Goal: Find specific page/section: Find specific page/section

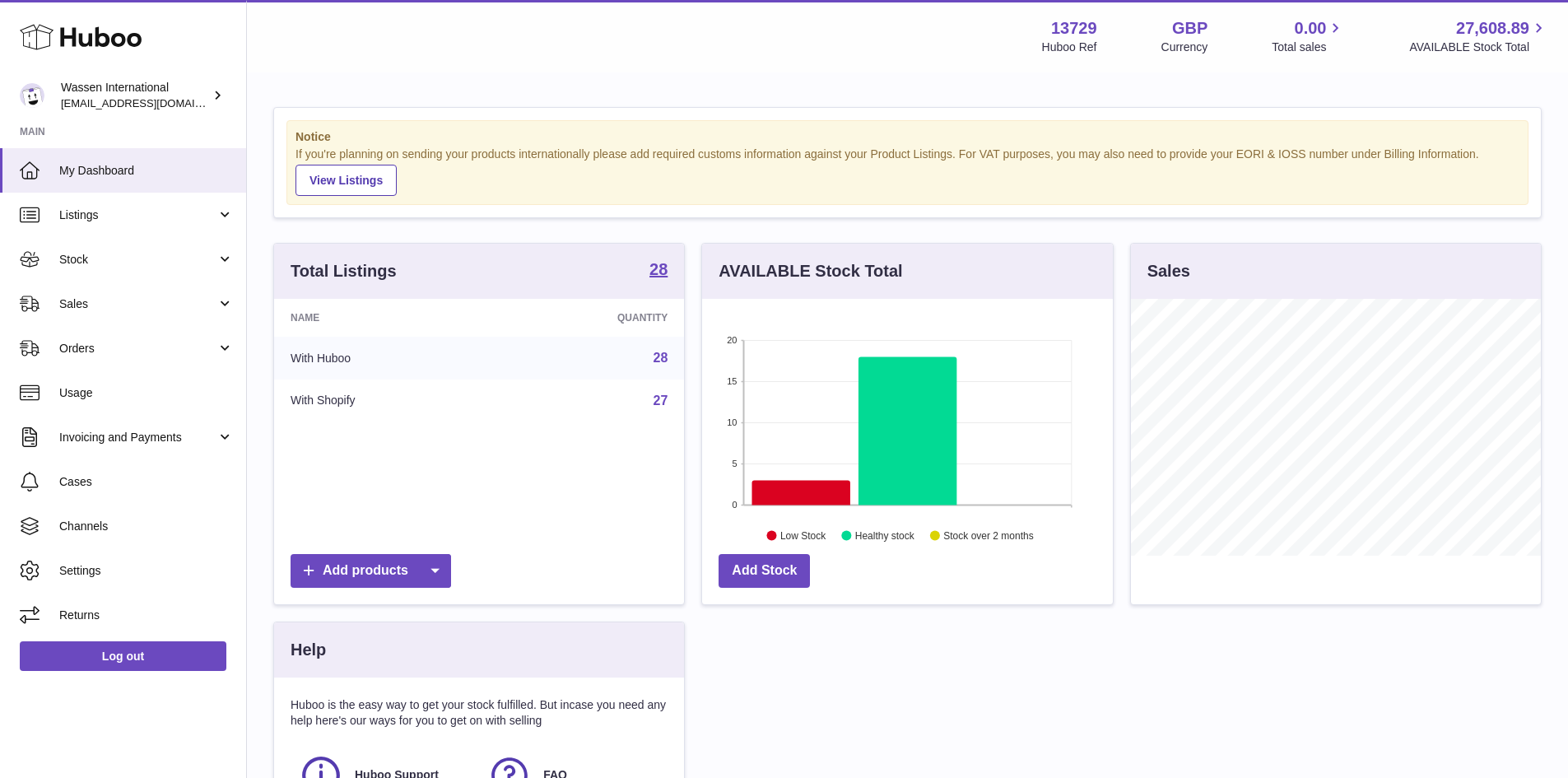
scroll to position [257, 410]
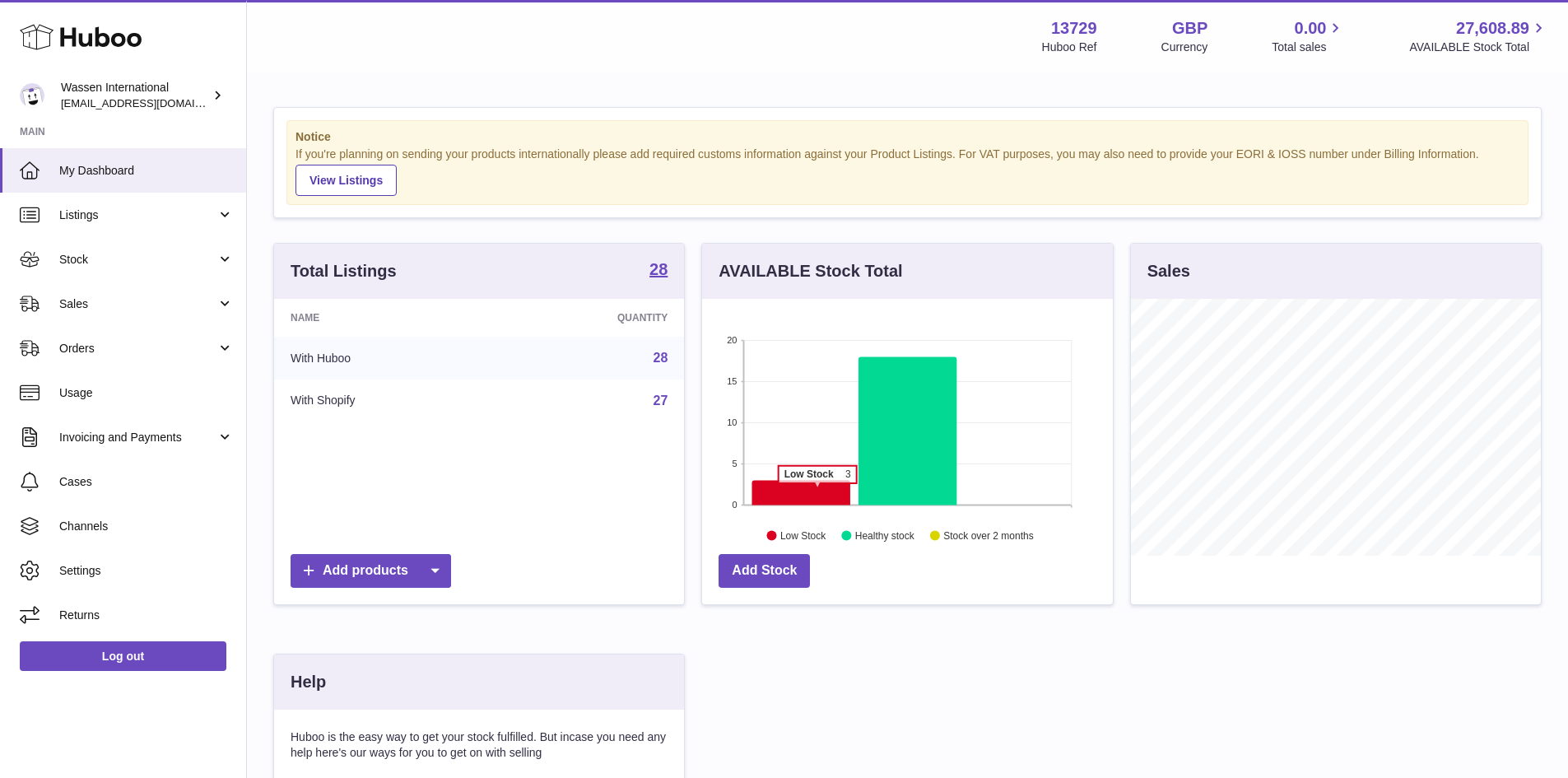
click at [817, 491] on icon at bounding box center [801, 492] width 98 height 25
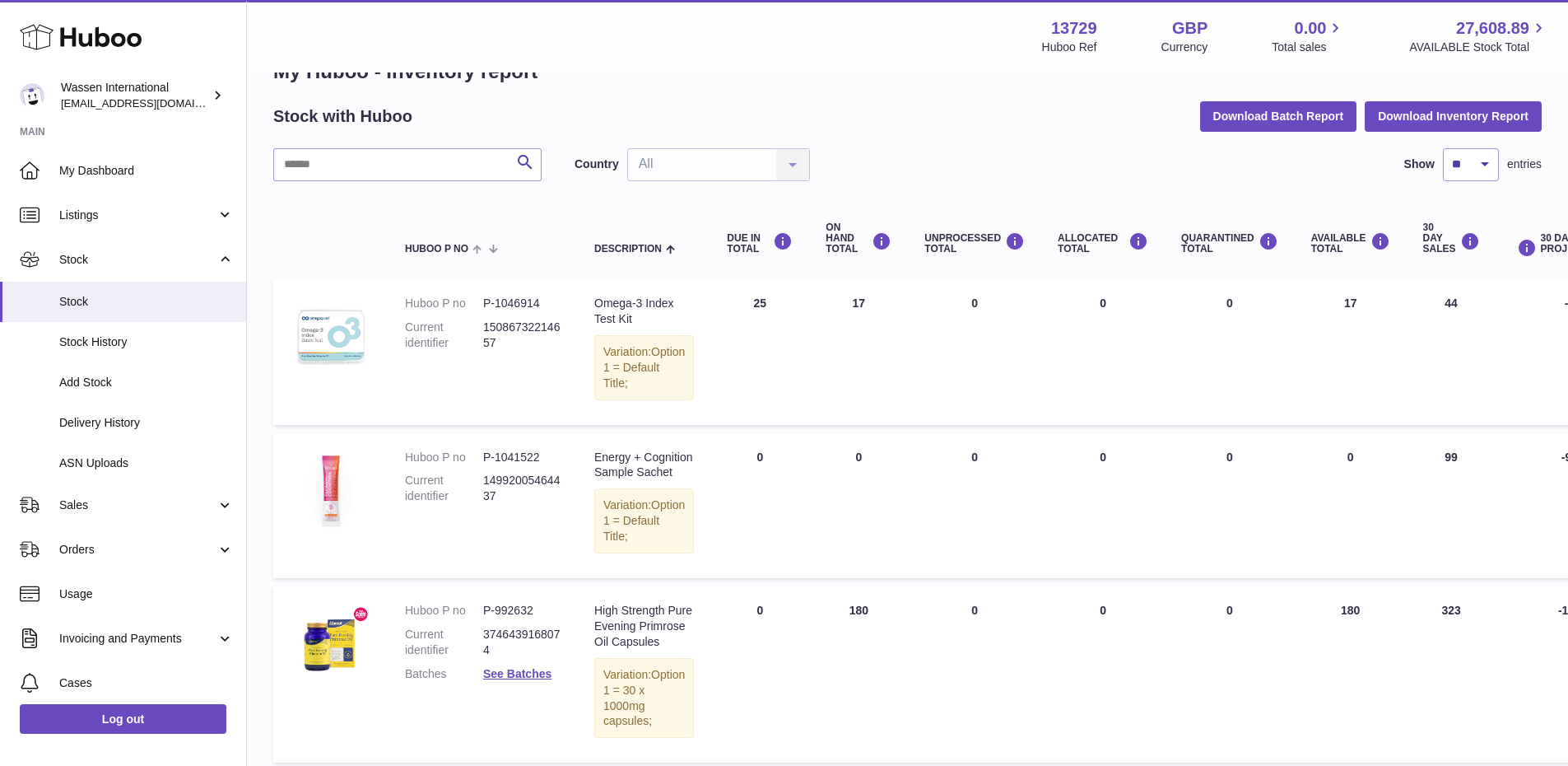
scroll to position [19, 0]
